Goal: Information Seeking & Learning: Learn about a topic

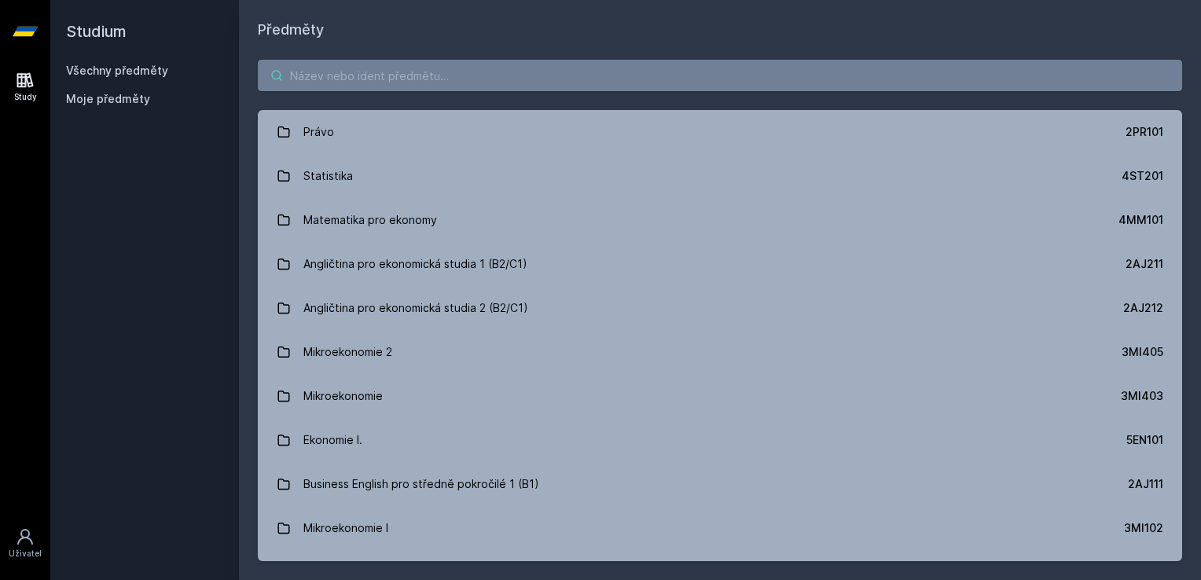
click at [325, 71] on input "search" at bounding box center [720, 75] width 924 height 31
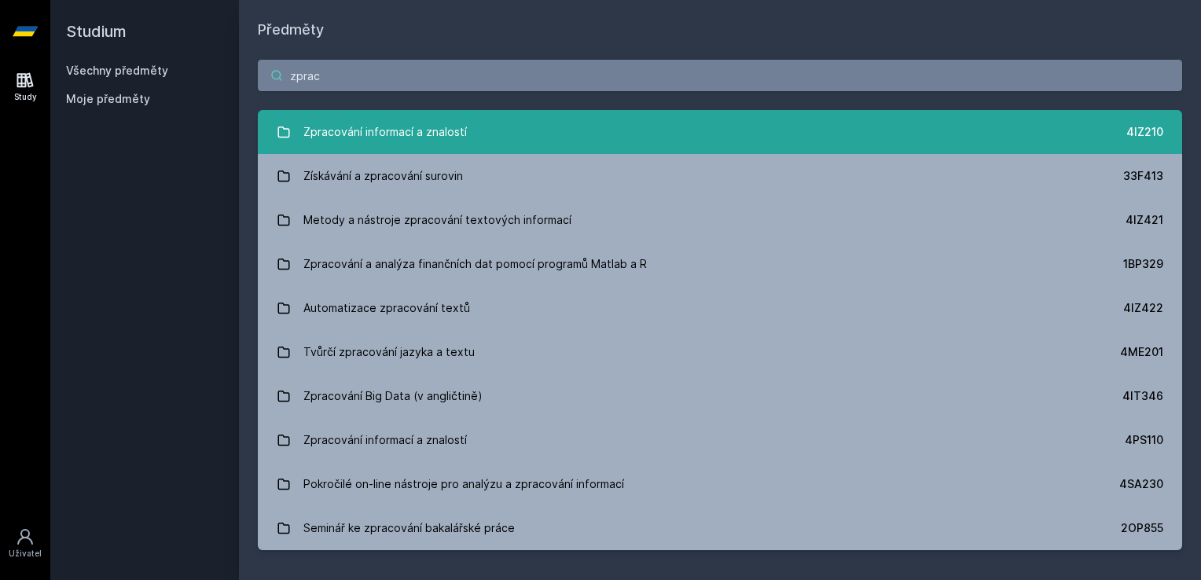
type input "zprac"
click at [470, 127] on link "Zpracování informací a znalostí 4IZ210" at bounding box center [720, 132] width 924 height 44
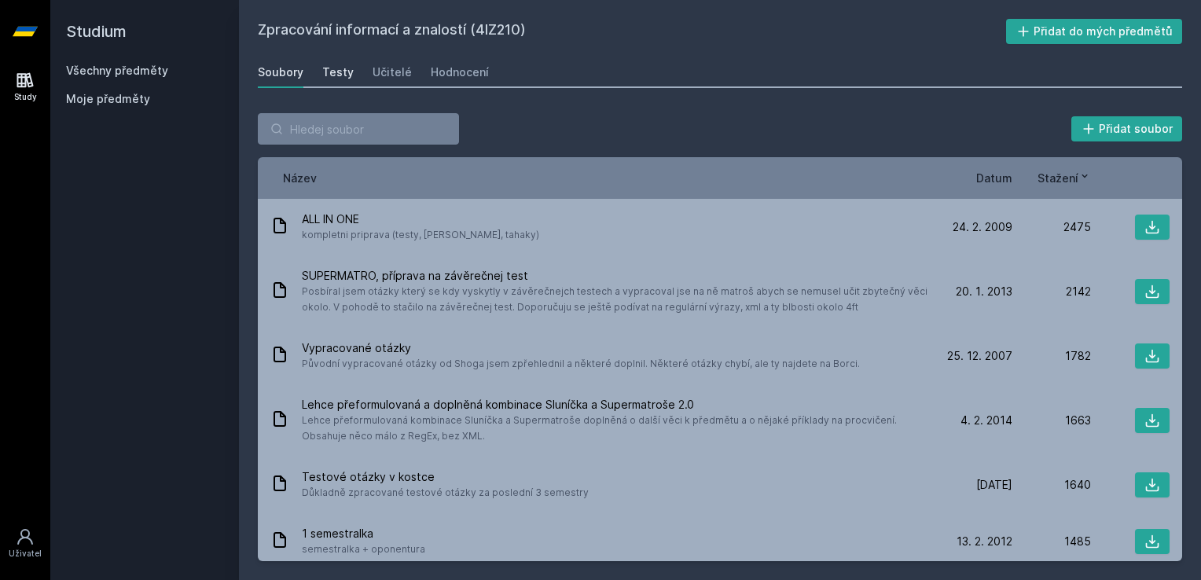
click at [348, 75] on div "Testy" at bounding box center [337, 72] width 31 height 16
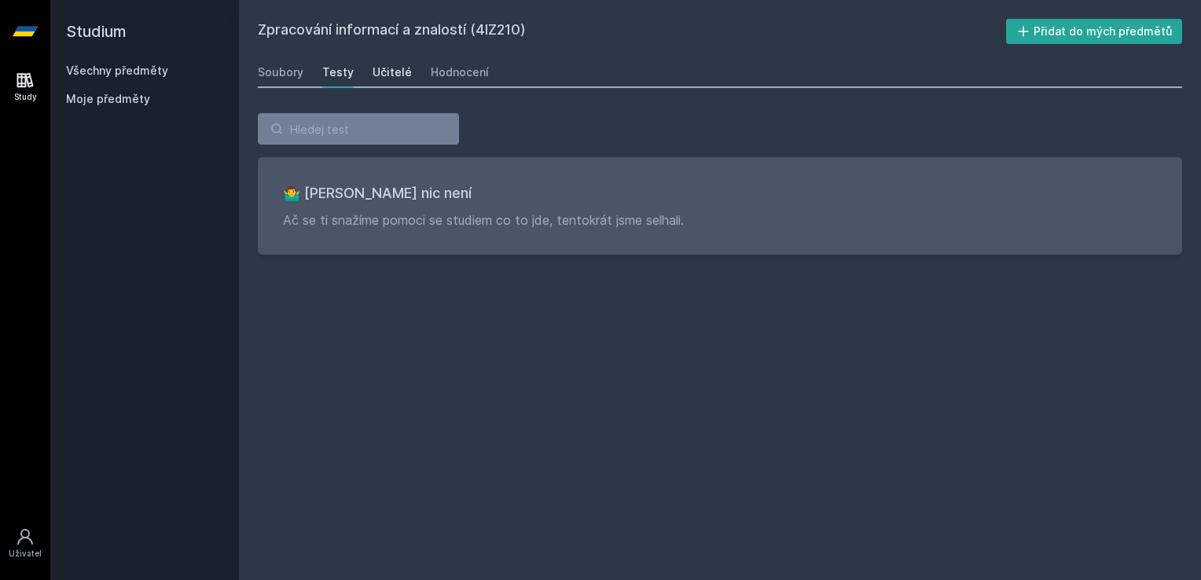
click at [387, 71] on div "Učitelé" at bounding box center [391, 72] width 39 height 16
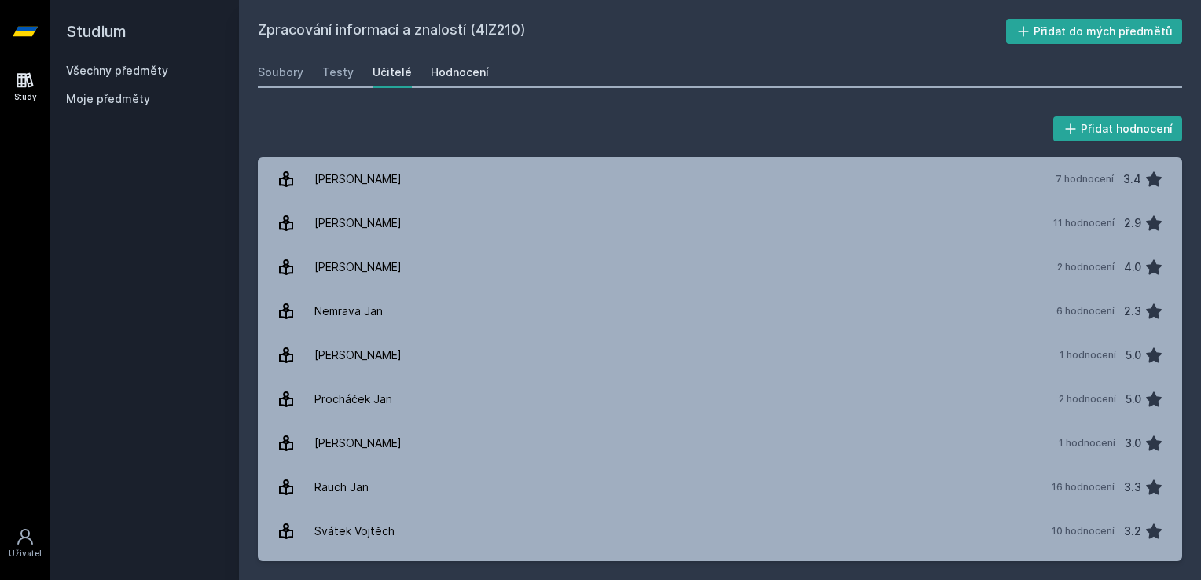
click at [457, 75] on div "Hodnocení" at bounding box center [460, 72] width 58 height 16
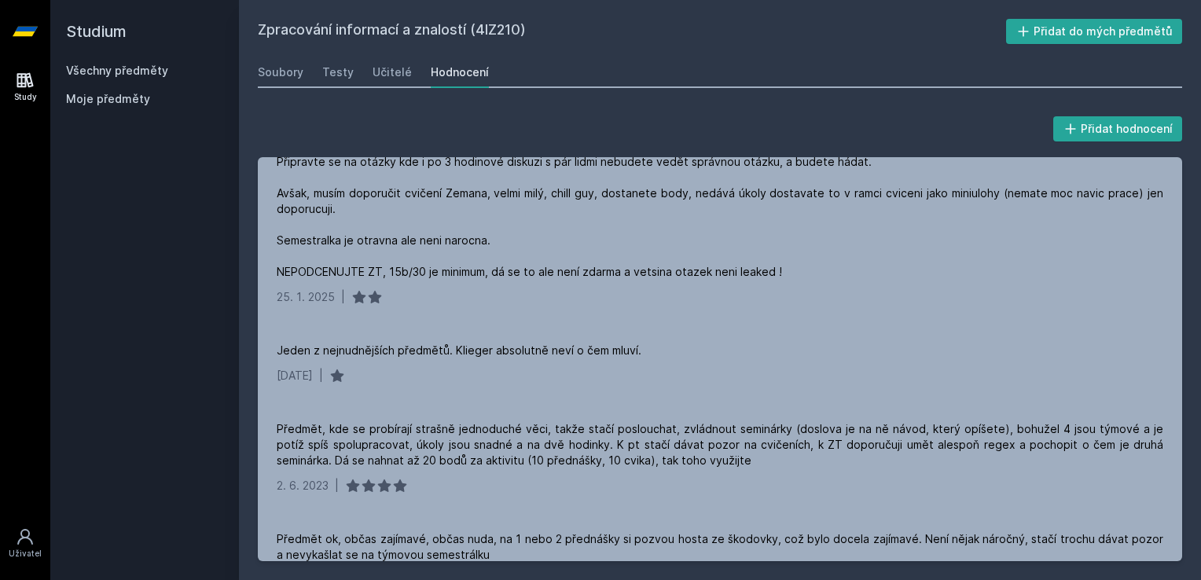
scroll to position [629, 0]
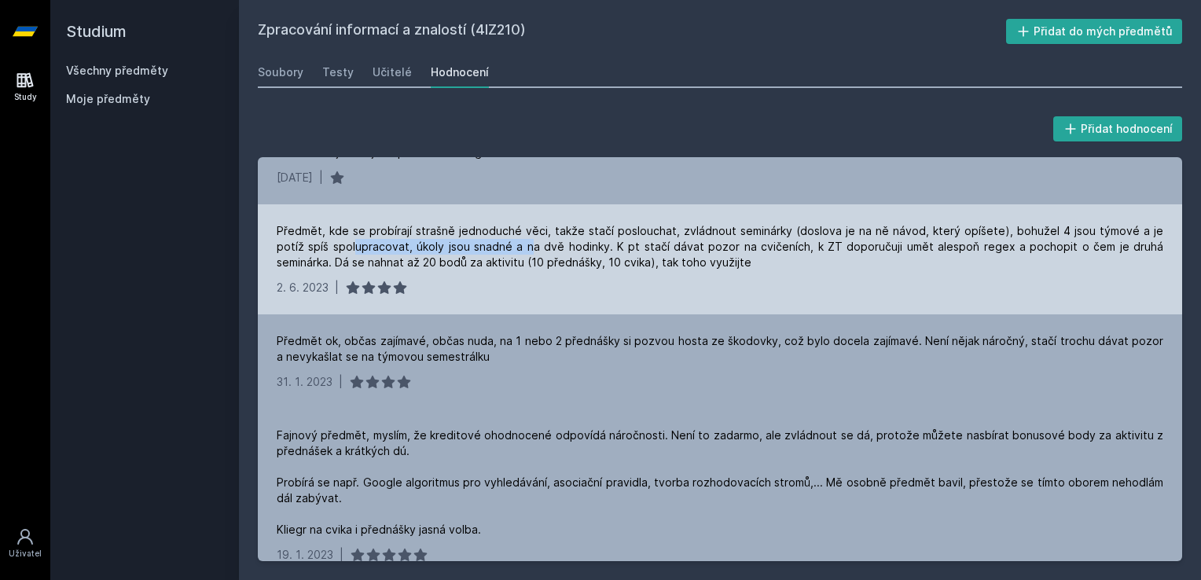
drag, startPoint x: 330, startPoint y: 251, endPoint x: 528, endPoint y: 248, distance: 198.1
click at [527, 248] on div "Předmět, kde se probírají strašně jednoduché věci, takže stačí poslouchat, zvlá…" at bounding box center [720, 246] width 886 height 47
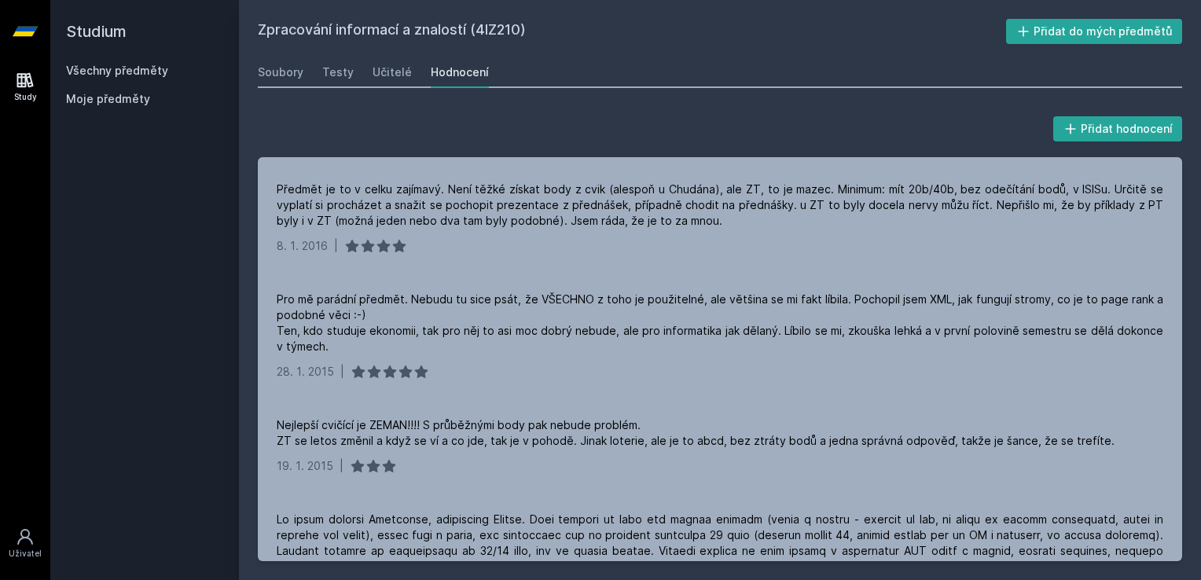
scroll to position [2081, 0]
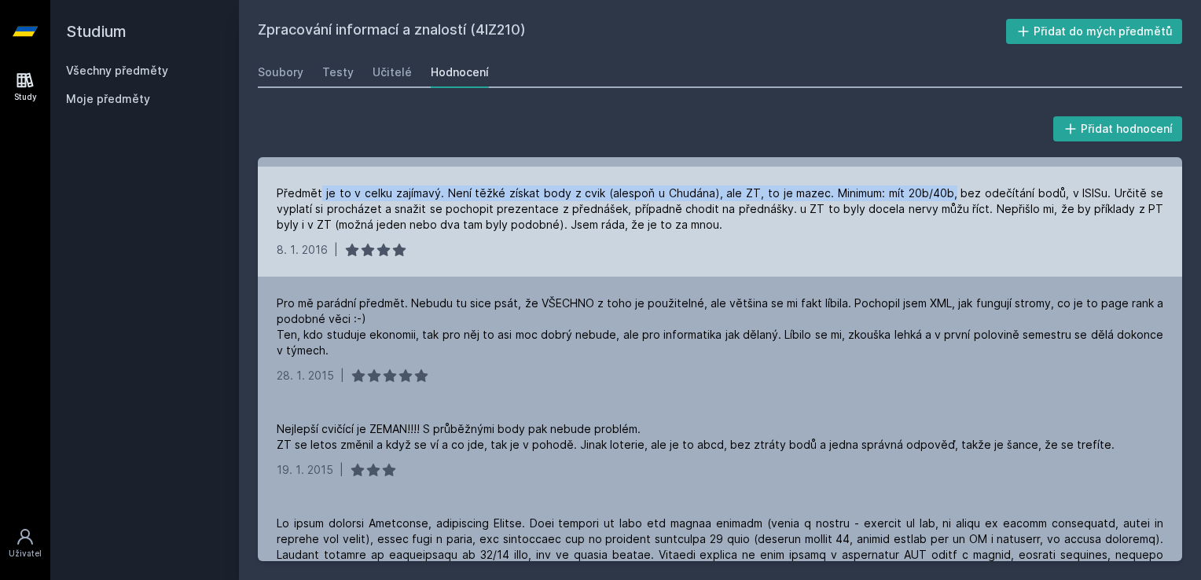
drag, startPoint x: 332, startPoint y: 188, endPoint x: 950, endPoint y: 184, distance: 618.4
click at [950, 185] on div "Předmět je to v celku zajímavý. Není těžké získat body z cvik (alespoň u Chudán…" at bounding box center [720, 208] width 886 height 47
click at [660, 190] on div "Předmět je to v celku zajímavý. Není těžké získat body z cvik (alespoň u Chudán…" at bounding box center [720, 208] width 886 height 47
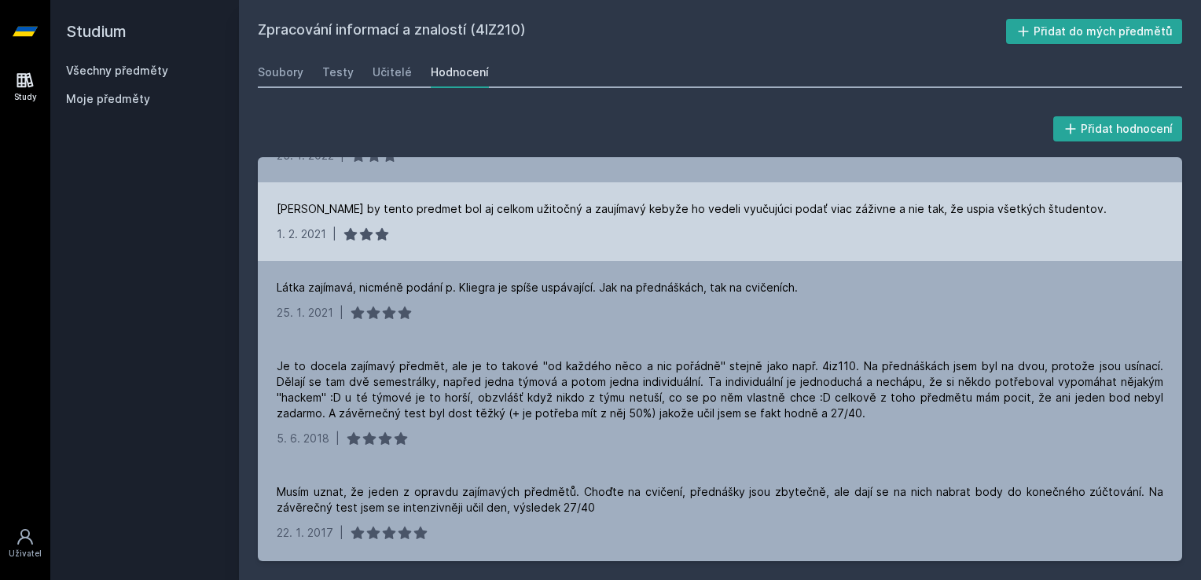
scroll to position [1059, 0]
